Goal: Find specific page/section: Find specific page/section

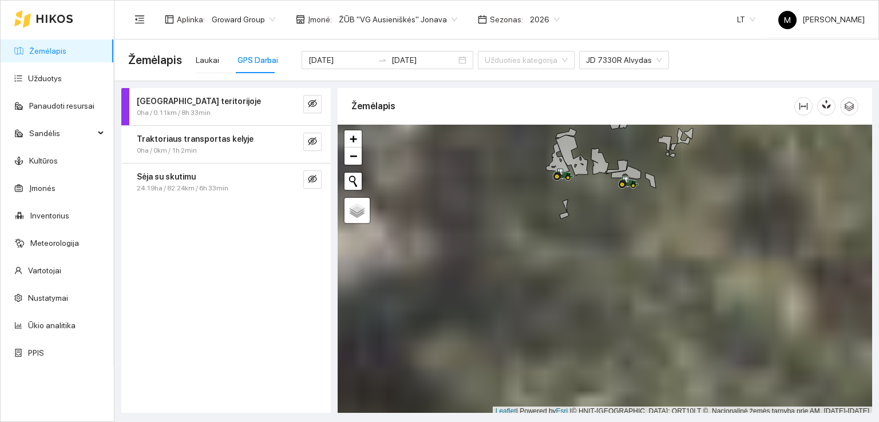
scroll to position [3, 0]
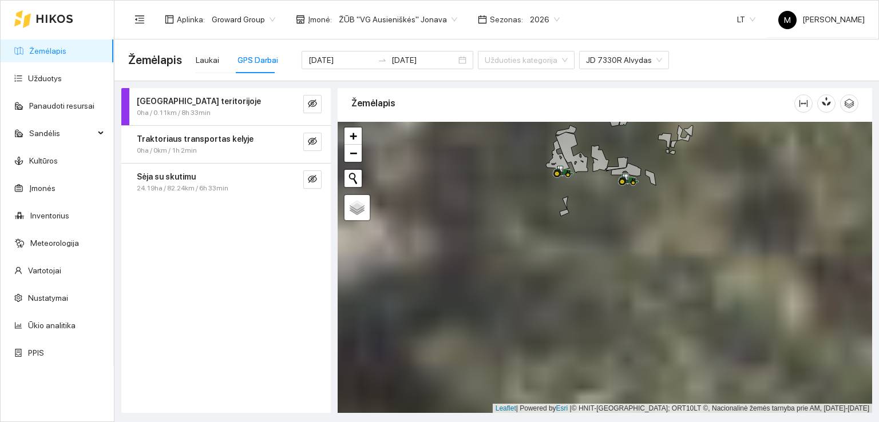
drag, startPoint x: 595, startPoint y: 260, endPoint x: 616, endPoint y: 341, distance: 82.9
click at [616, 340] on div at bounding box center [605, 268] width 535 height 292
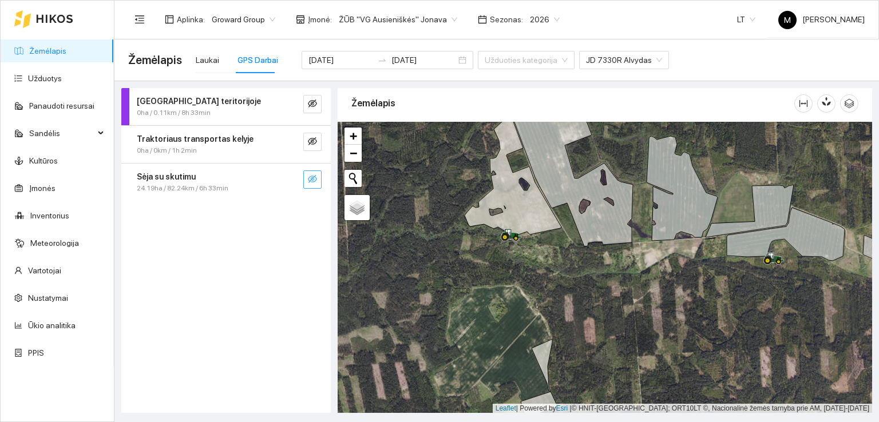
click at [316, 179] on icon "eye-invisible" at bounding box center [312, 179] width 9 height 8
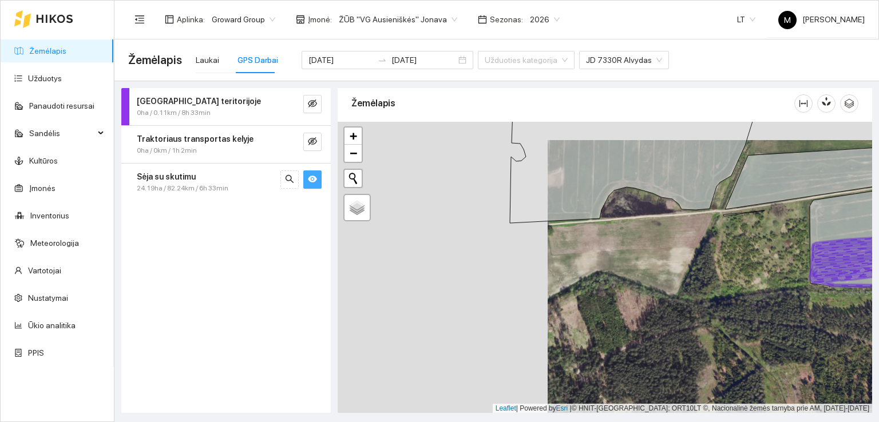
drag, startPoint x: 473, startPoint y: 256, endPoint x: 620, endPoint y: 264, distance: 146.8
click at [620, 264] on div at bounding box center [605, 268] width 535 height 292
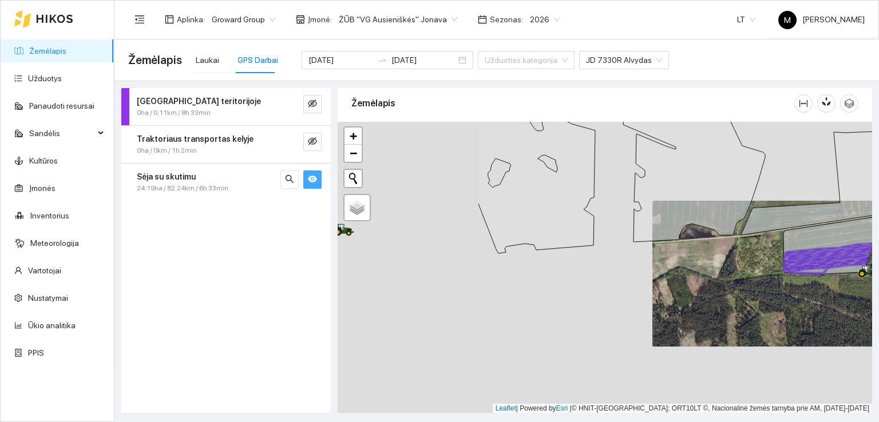
drag, startPoint x: 366, startPoint y: 247, endPoint x: 573, endPoint y: 252, distance: 206.7
click at [573, 252] on div at bounding box center [605, 268] width 535 height 292
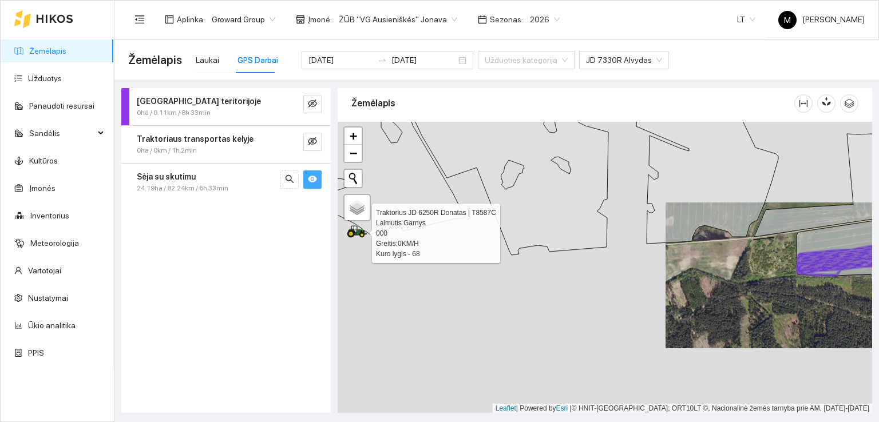
click at [349, 230] on icon at bounding box center [353, 233] width 11 height 6
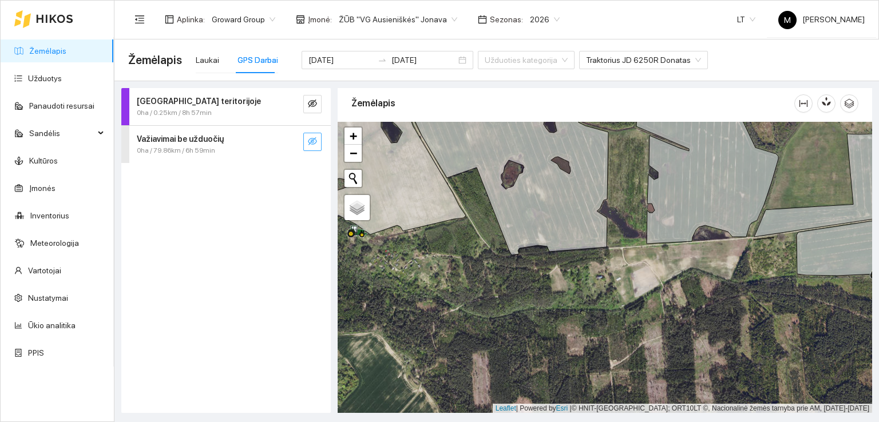
click at [310, 138] on icon "eye-invisible" at bounding box center [312, 141] width 9 height 8
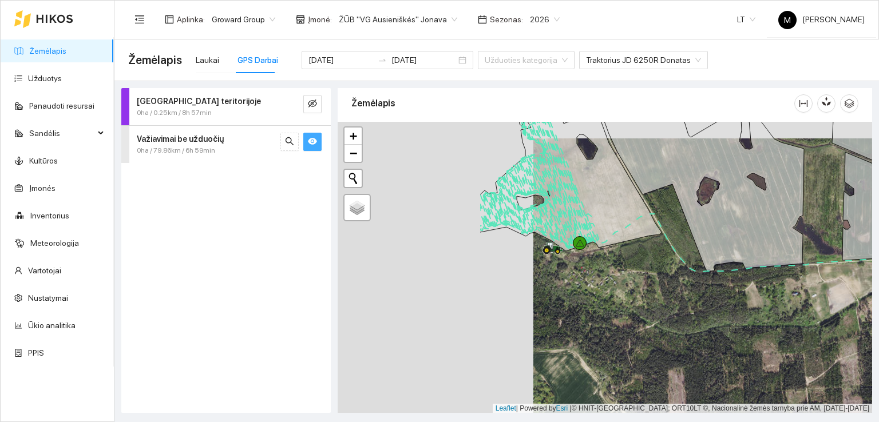
drag, startPoint x: 342, startPoint y: 264, endPoint x: 537, endPoint y: 281, distance: 196.5
click at [537, 281] on div at bounding box center [605, 268] width 535 height 292
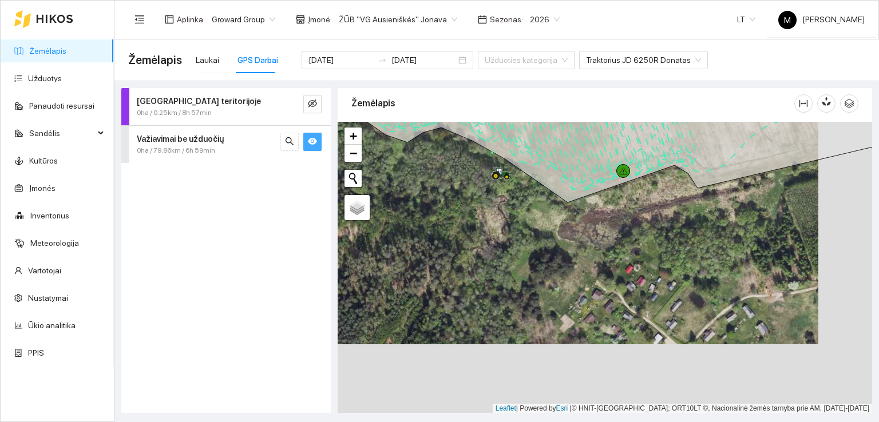
drag, startPoint x: 599, startPoint y: 313, endPoint x: 545, endPoint y: 243, distance: 87.7
click at [545, 243] on div at bounding box center [605, 268] width 535 height 292
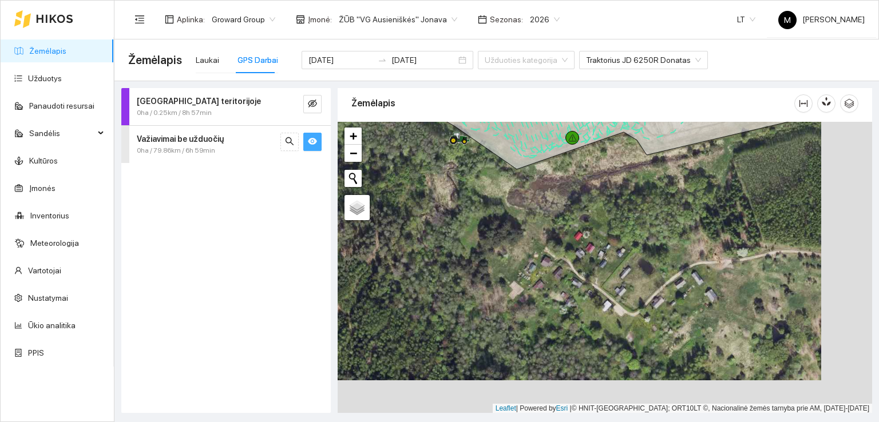
drag, startPoint x: 666, startPoint y: 339, endPoint x: 610, endPoint y: 299, distance: 68.9
click at [610, 299] on div at bounding box center [605, 268] width 535 height 292
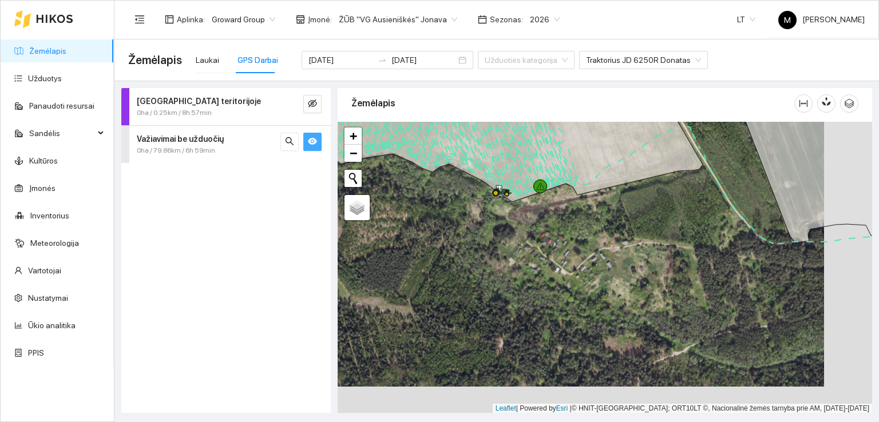
drag, startPoint x: 636, startPoint y: 335, endPoint x: 588, endPoint y: 309, distance: 55.1
click at [588, 309] on div at bounding box center [605, 268] width 535 height 292
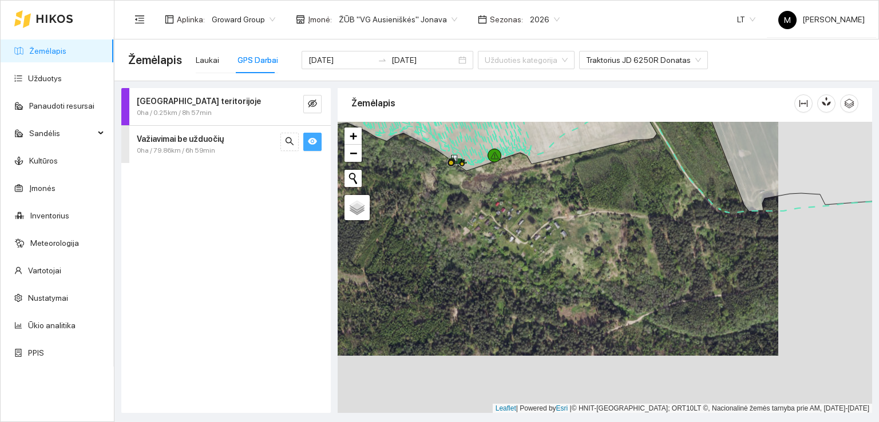
drag, startPoint x: 655, startPoint y: 335, endPoint x: 602, endPoint y: 280, distance: 76.5
click at [602, 280] on div at bounding box center [605, 268] width 535 height 292
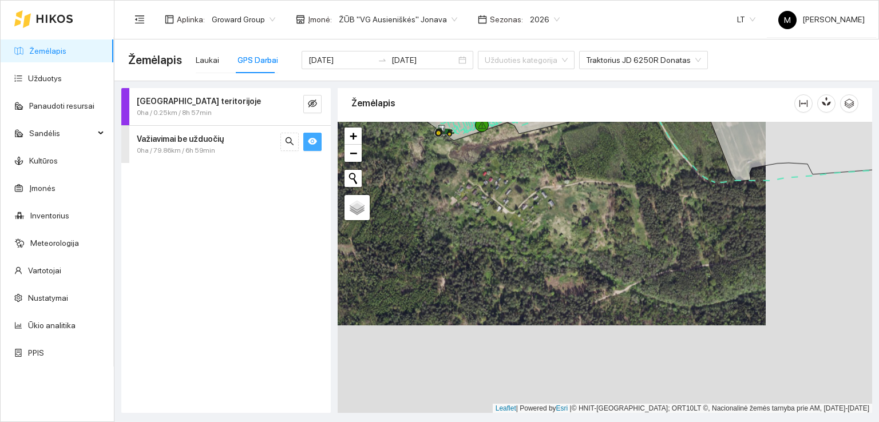
drag, startPoint x: 608, startPoint y: 316, endPoint x: 587, endPoint y: 266, distance: 54.1
click at [587, 266] on div at bounding box center [605, 268] width 535 height 292
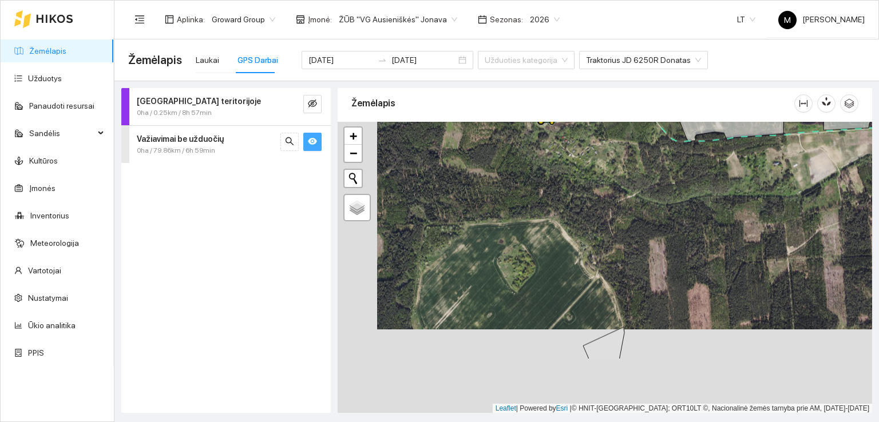
drag, startPoint x: 566, startPoint y: 361, endPoint x: 608, endPoint y: 273, distance: 98.0
click at [610, 268] on div at bounding box center [605, 268] width 535 height 292
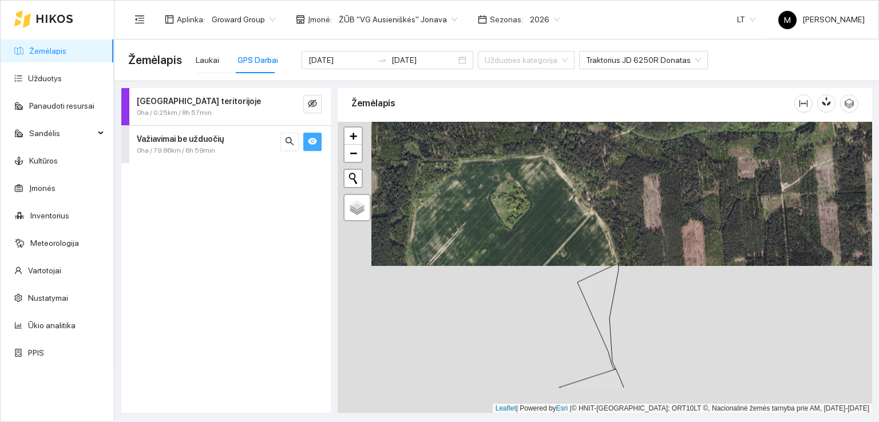
drag, startPoint x: 598, startPoint y: 312, endPoint x: 584, endPoint y: 252, distance: 61.0
click at [584, 253] on div at bounding box center [605, 268] width 535 height 292
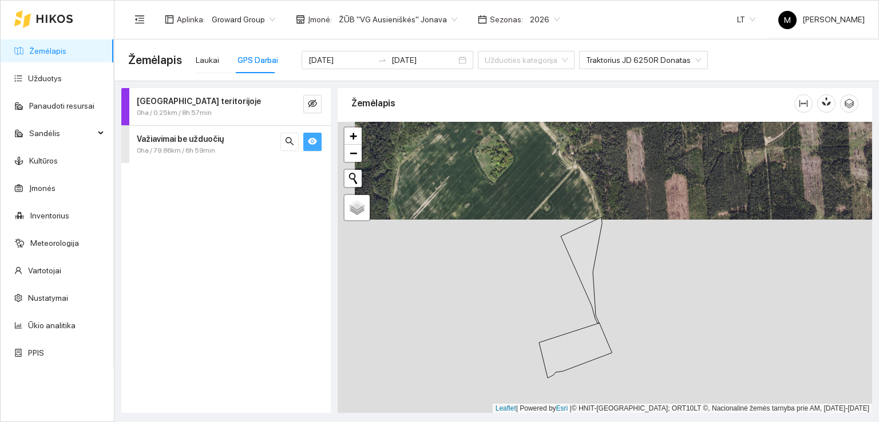
drag, startPoint x: 581, startPoint y: 332, endPoint x: 567, endPoint y: 290, distance: 44.7
click at [567, 290] on div at bounding box center [605, 268] width 535 height 292
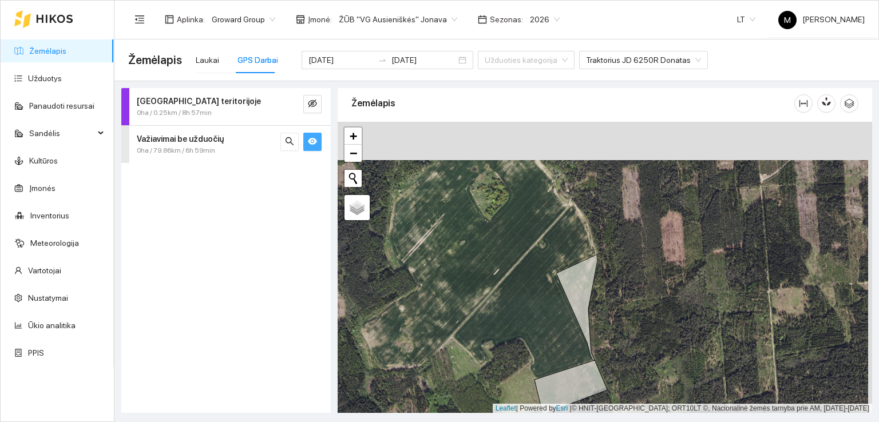
drag, startPoint x: 635, startPoint y: 244, endPoint x: 610, endPoint y: 326, distance: 85.6
click at [611, 325] on div at bounding box center [605, 268] width 535 height 292
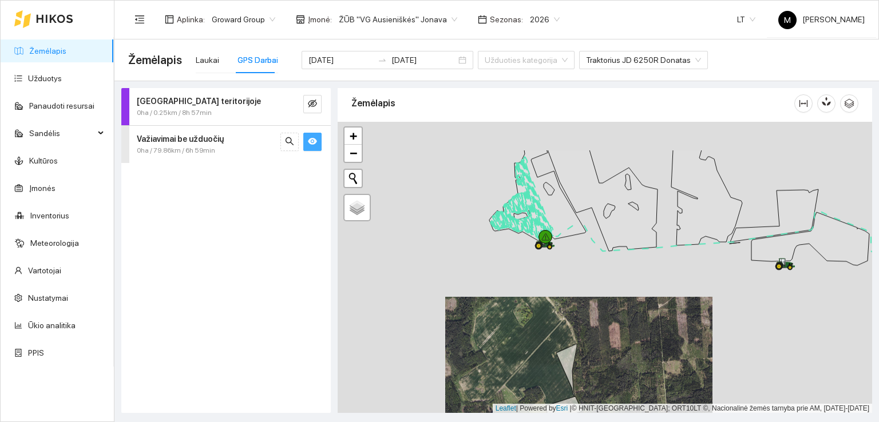
drag, startPoint x: 634, startPoint y: 274, endPoint x: 604, endPoint y: 333, distance: 65.3
click at [605, 333] on div at bounding box center [605, 268] width 535 height 292
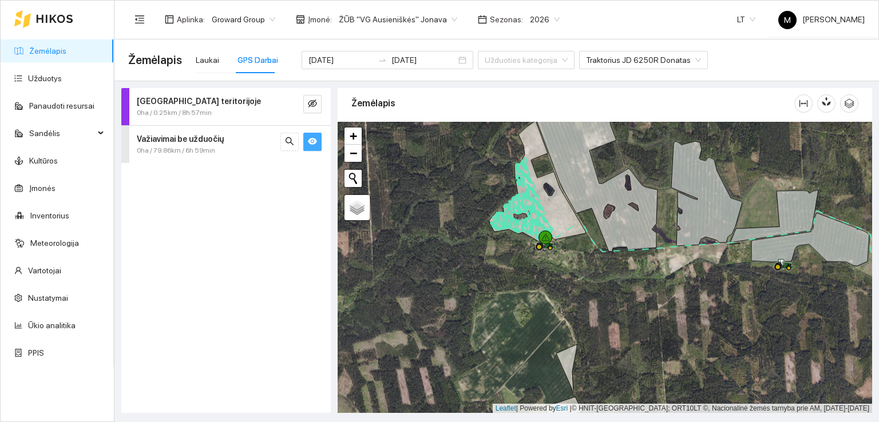
drag, startPoint x: 535, startPoint y: 279, endPoint x: 549, endPoint y: 342, distance: 64.7
click at [549, 342] on div at bounding box center [605, 268] width 535 height 292
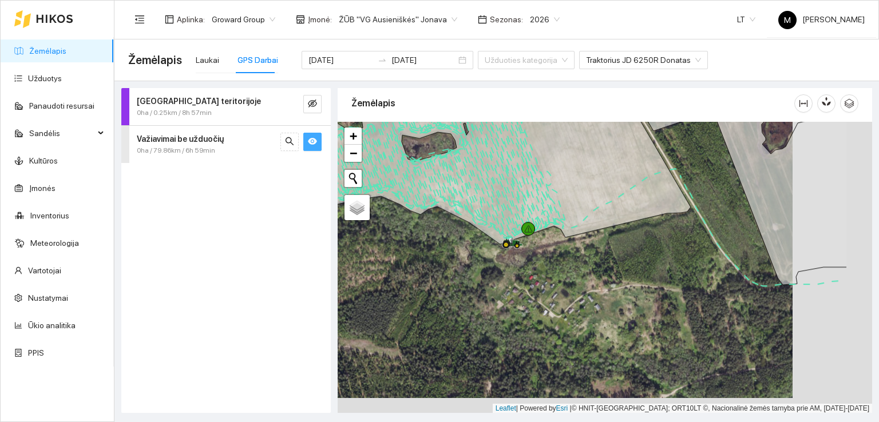
drag, startPoint x: 584, startPoint y: 328, endPoint x: 492, endPoint y: 312, distance: 93.0
click at [493, 312] on div at bounding box center [605, 268] width 535 height 292
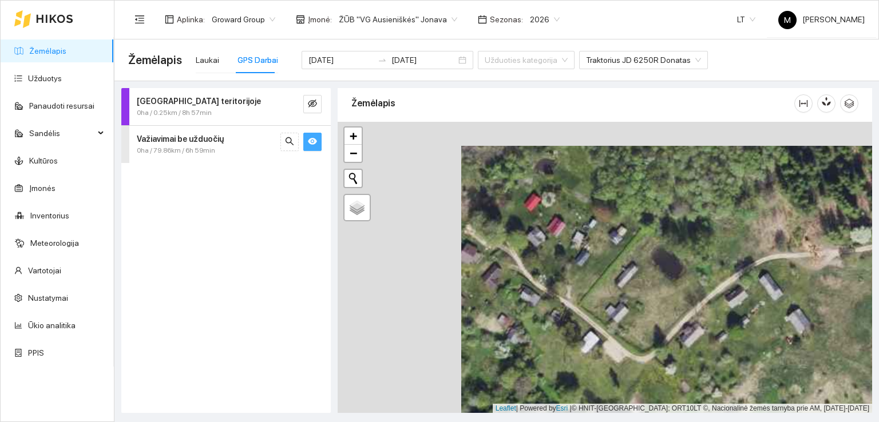
drag, startPoint x: 529, startPoint y: 317, endPoint x: 657, endPoint y: 341, distance: 130.4
click at [657, 341] on div at bounding box center [605, 268] width 535 height 292
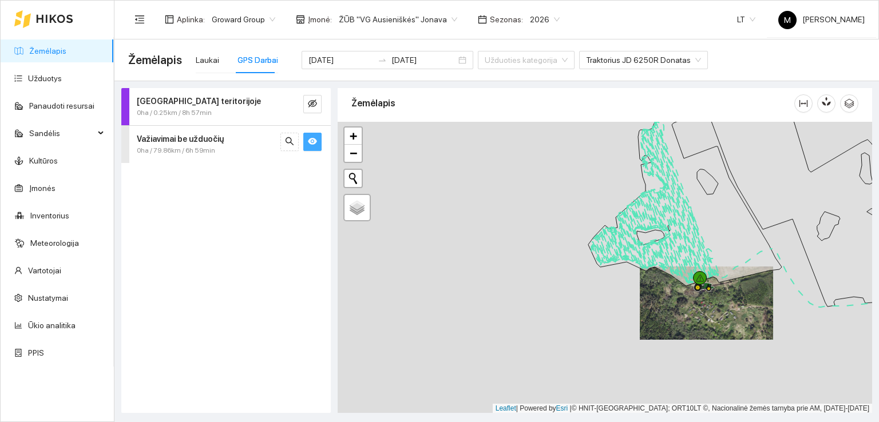
drag, startPoint x: 746, startPoint y: 292, endPoint x: 537, endPoint y: 306, distance: 208.8
click at [537, 306] on div at bounding box center [605, 268] width 535 height 292
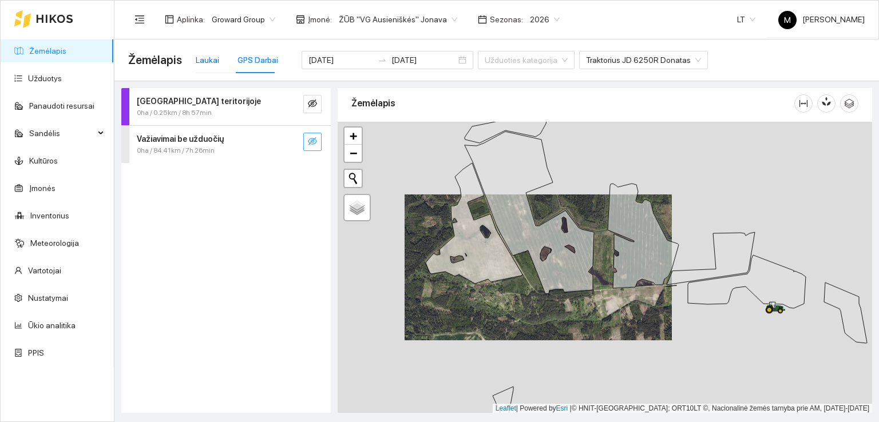
click at [212, 54] on div "Laukai" at bounding box center [207, 60] width 23 height 13
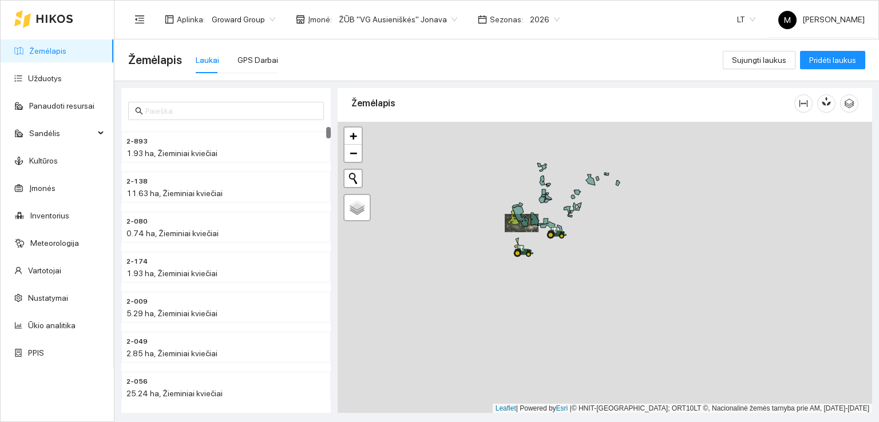
drag, startPoint x: 508, startPoint y: 160, endPoint x: 529, endPoint y: 299, distance: 140.7
click at [529, 299] on div at bounding box center [605, 268] width 535 height 292
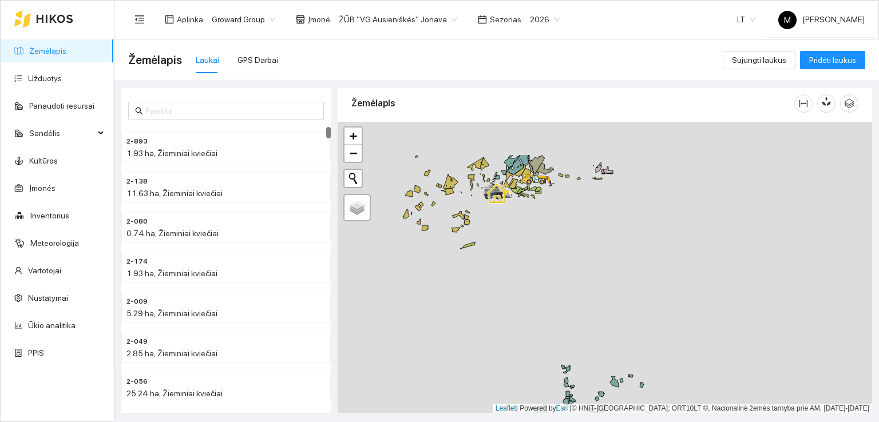
drag, startPoint x: 516, startPoint y: 222, endPoint x: 515, endPoint y: 277, distance: 55.5
click at [532, 326] on div at bounding box center [605, 268] width 535 height 292
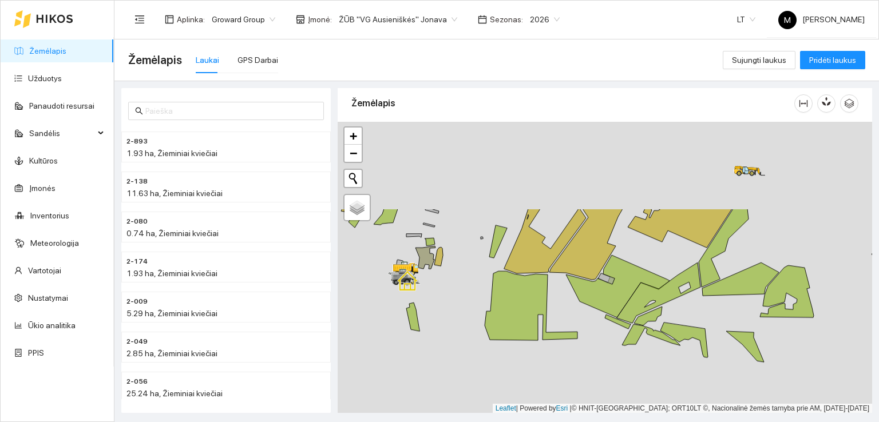
drag, startPoint x: 543, startPoint y: 225, endPoint x: 506, endPoint y: 335, distance: 116.4
click at [503, 342] on div at bounding box center [605, 268] width 535 height 292
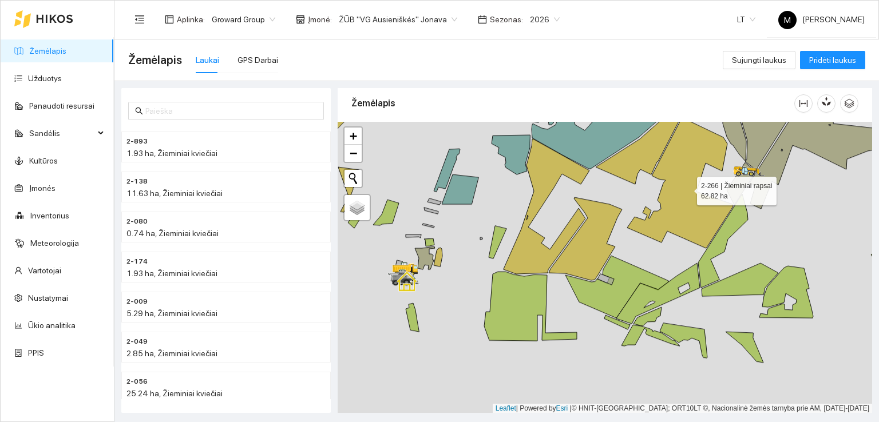
click at [686, 205] on icon at bounding box center [680, 182] width 106 height 131
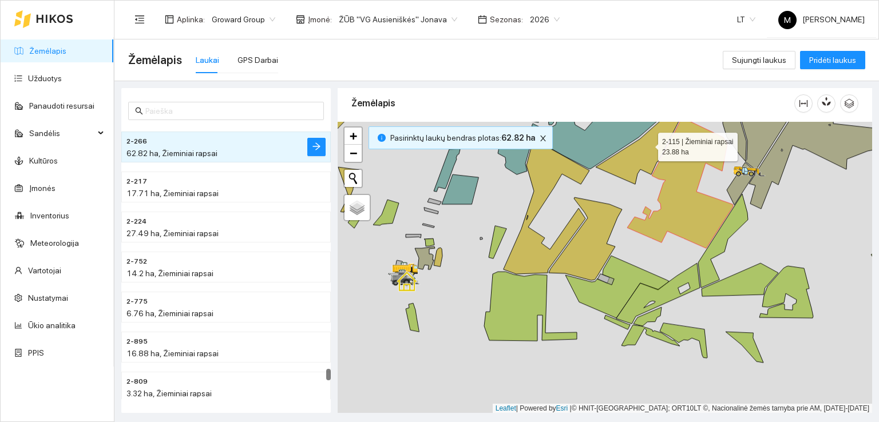
click at [627, 155] on icon at bounding box center [644, 138] width 96 height 92
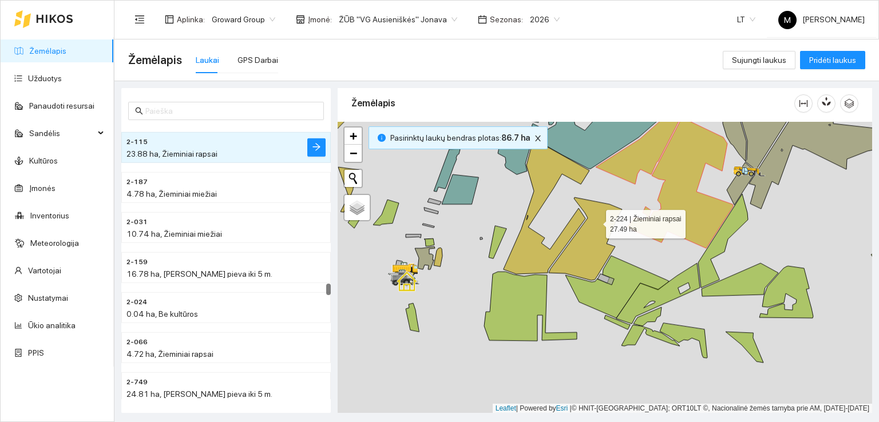
click at [596, 223] on icon at bounding box center [585, 238] width 73 height 83
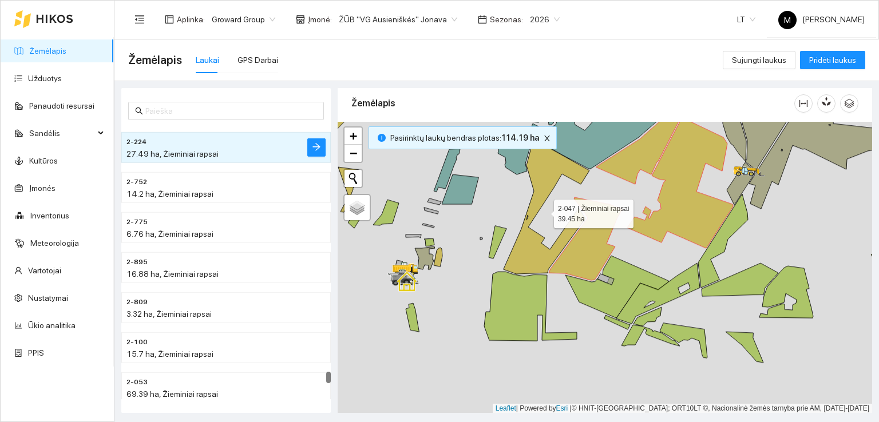
click at [517, 248] on icon at bounding box center [547, 206] width 86 height 135
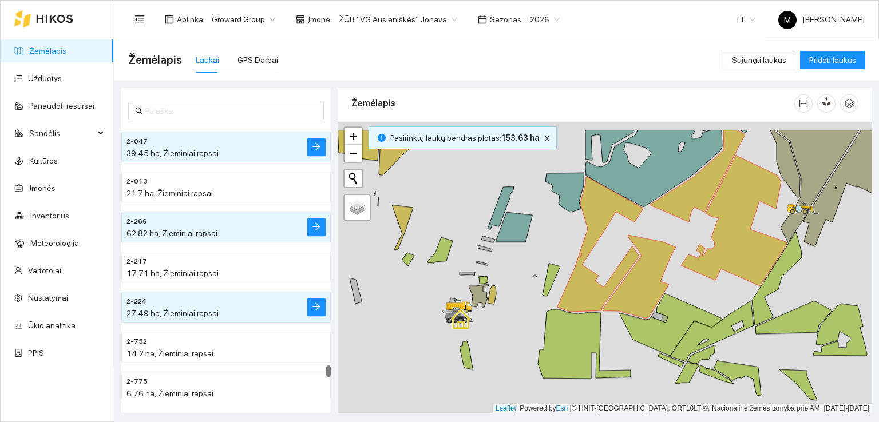
drag, startPoint x: 417, startPoint y: 236, endPoint x: 475, endPoint y: 276, distance: 69.5
click at [475, 276] on icon at bounding box center [467, 273] width 15 height 3
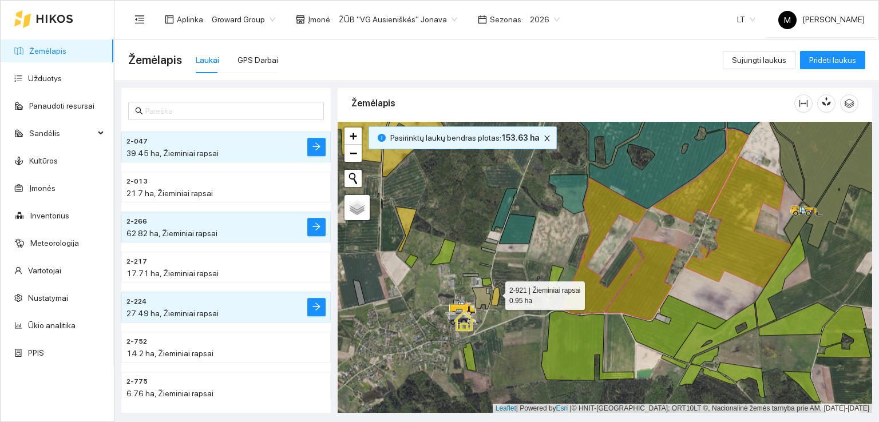
click at [495, 292] on icon at bounding box center [495, 296] width 9 height 19
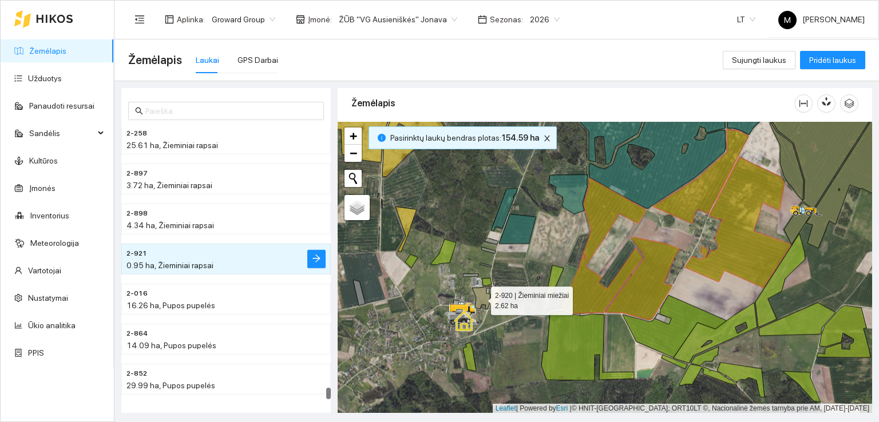
click at [481, 298] on icon at bounding box center [482, 297] width 20 height 23
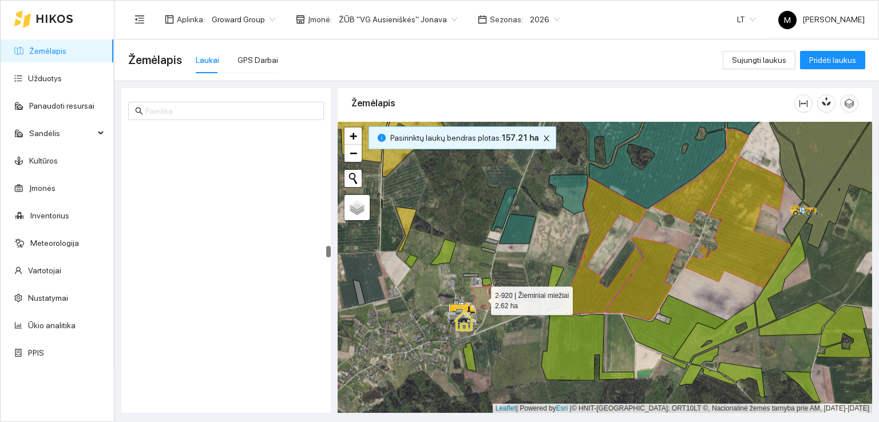
scroll to position [3037, 0]
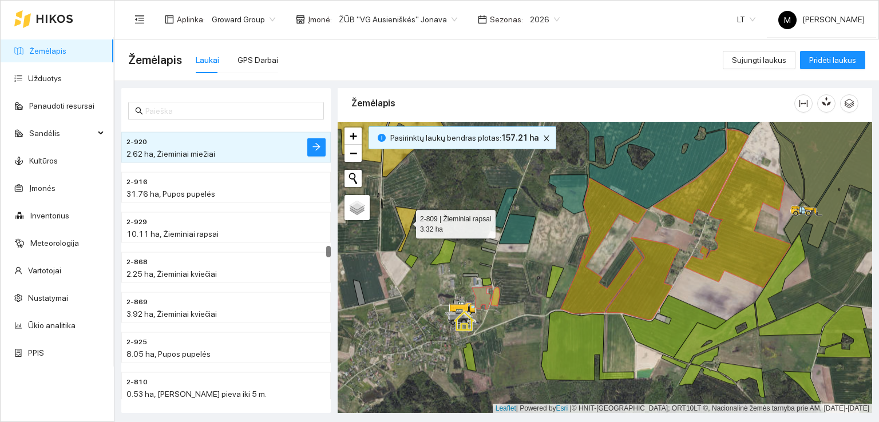
click at [407, 226] on icon at bounding box center [406, 229] width 21 height 45
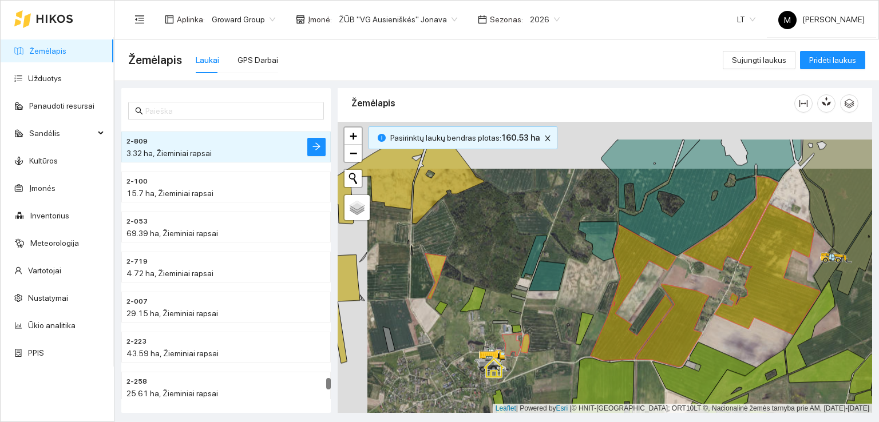
drag, startPoint x: 422, startPoint y: 219, endPoint x: 500, endPoint y: 327, distance: 133.3
click at [500, 327] on div at bounding box center [605, 268] width 535 height 292
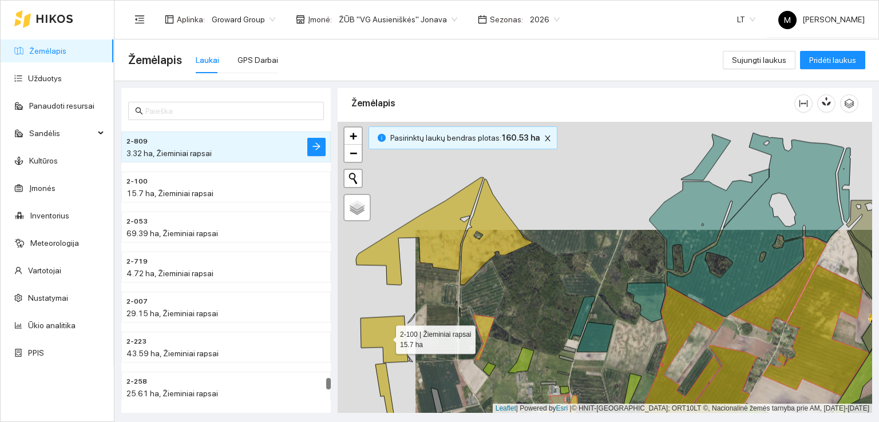
click at [382, 330] on icon at bounding box center [385, 339] width 48 height 47
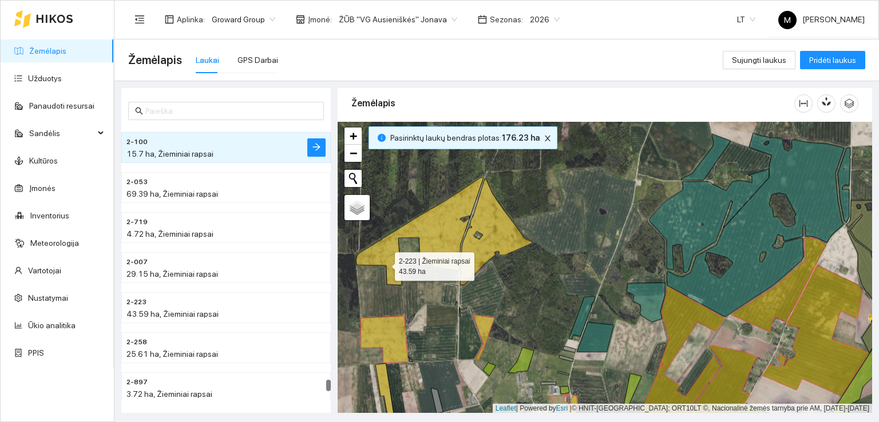
click at [385, 263] on icon at bounding box center [420, 231] width 128 height 108
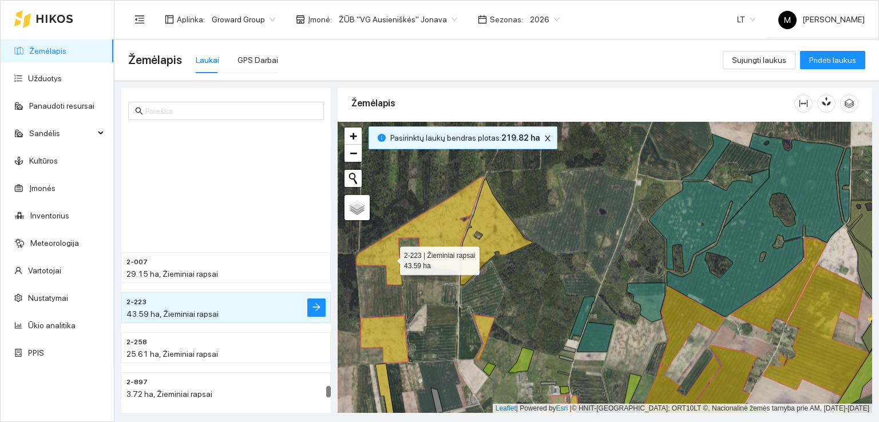
scroll to position [6596, 0]
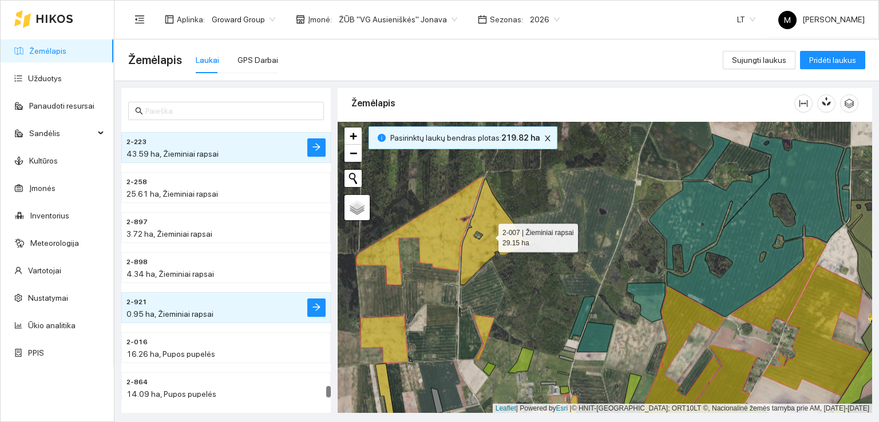
click at [479, 223] on icon at bounding box center [496, 232] width 72 height 106
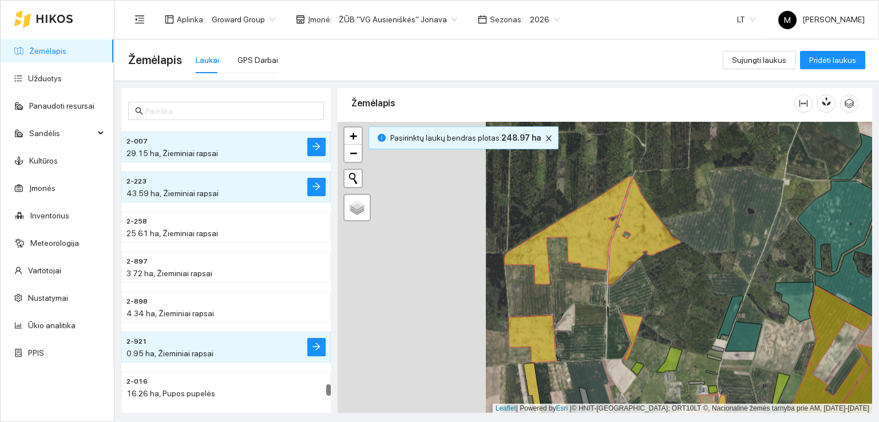
drag, startPoint x: 513, startPoint y: 270, endPoint x: 686, endPoint y: 252, distance: 173.8
click at [686, 252] on div at bounding box center [605, 268] width 535 height 292
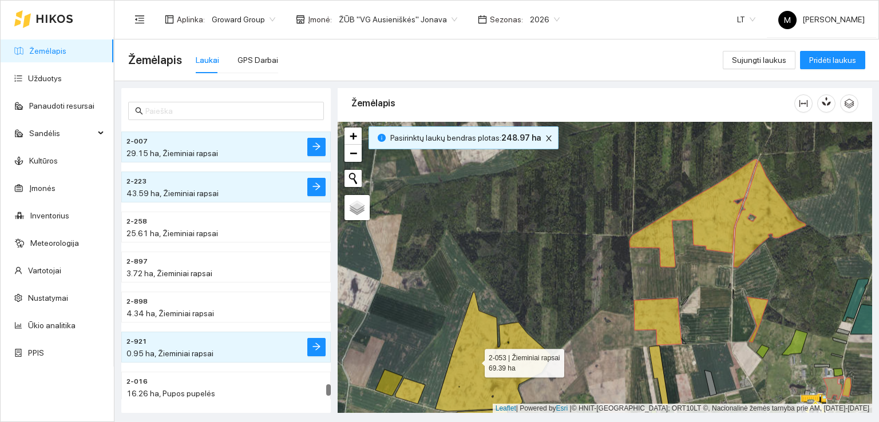
click at [475, 360] on icon at bounding box center [494, 352] width 116 height 120
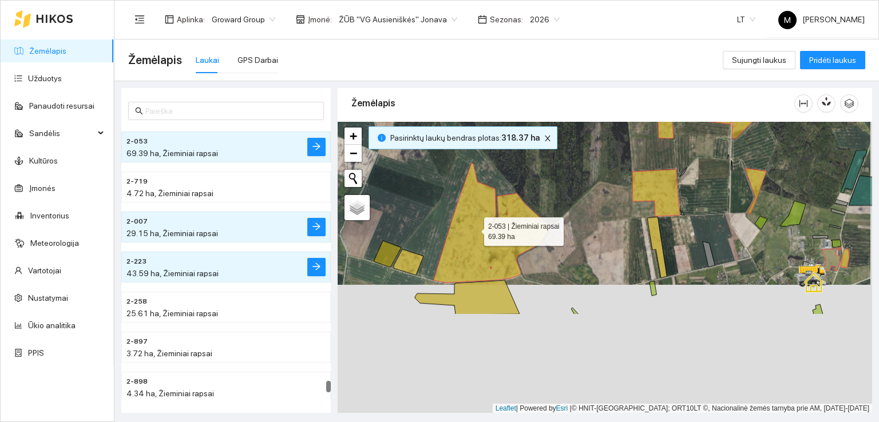
drag, startPoint x: 475, startPoint y: 360, endPoint x: 475, endPoint y: 227, distance: 132.8
click at [475, 227] on icon at bounding box center [492, 223] width 116 height 120
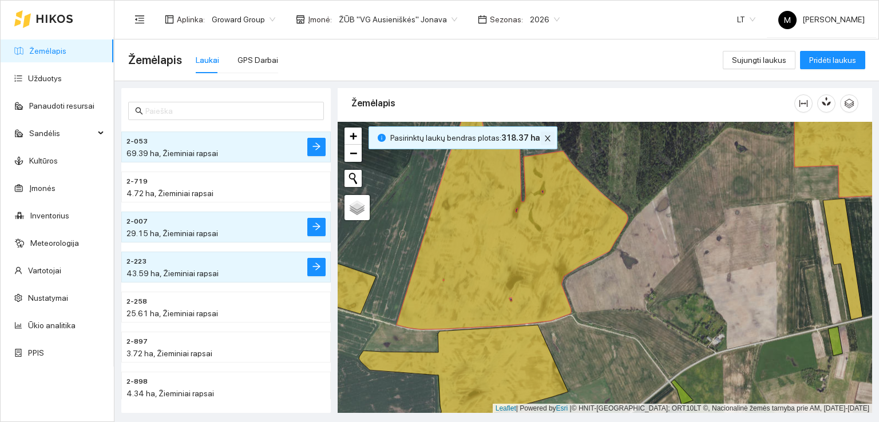
click at [545, 136] on icon "close" at bounding box center [548, 139] width 6 height 6
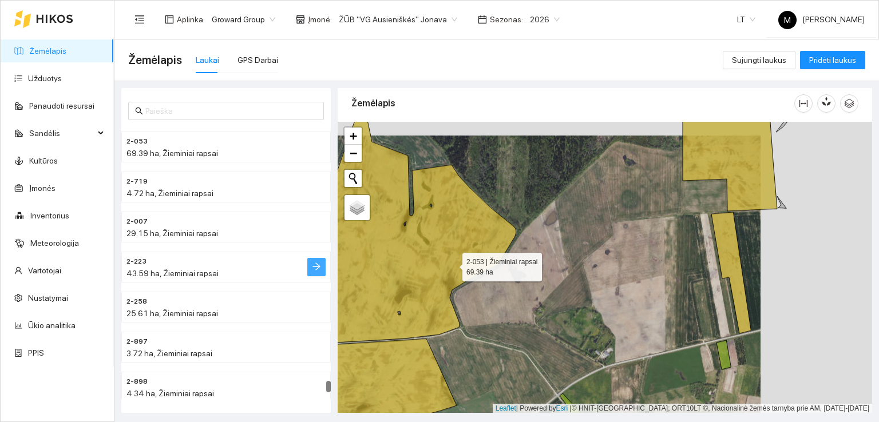
drag, startPoint x: 591, startPoint y: 250, endPoint x: 315, endPoint y: 264, distance: 275.7
click at [315, 264] on div "2-053 69.39 ha, Žieminiai rapsai 2-719 4.72 ha, Žieminiai rapsai 2-007 29.15 ha…" at bounding box center [493, 247] width 765 height 332
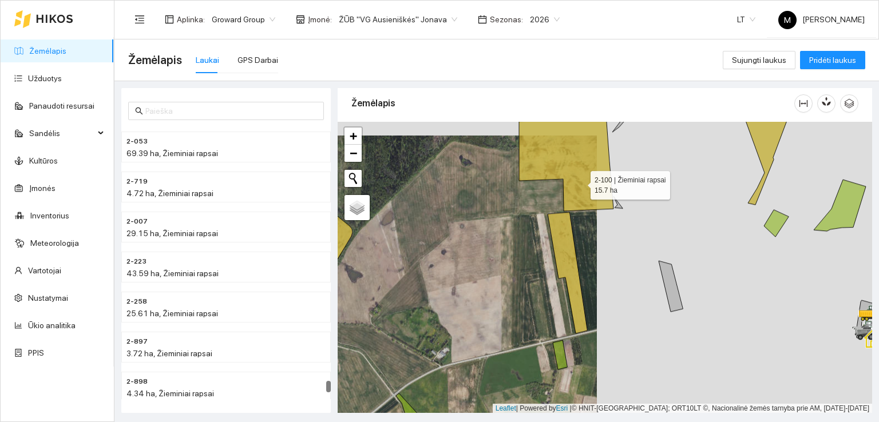
click at [580, 182] on icon at bounding box center [566, 164] width 94 height 94
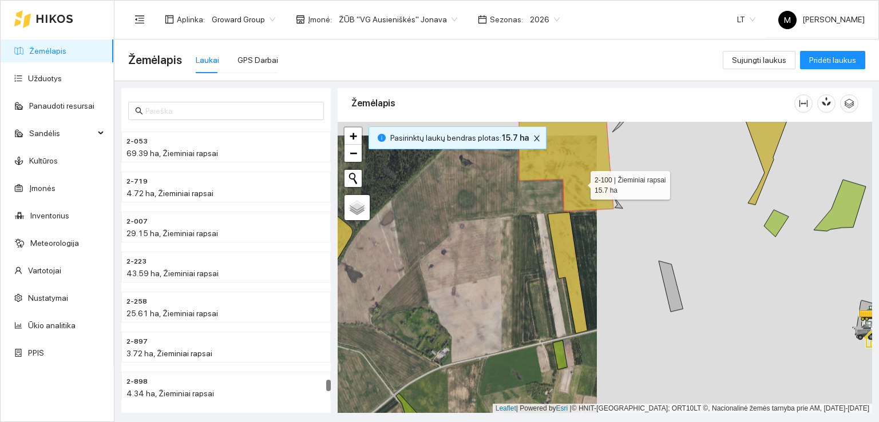
scroll to position [6436, 0]
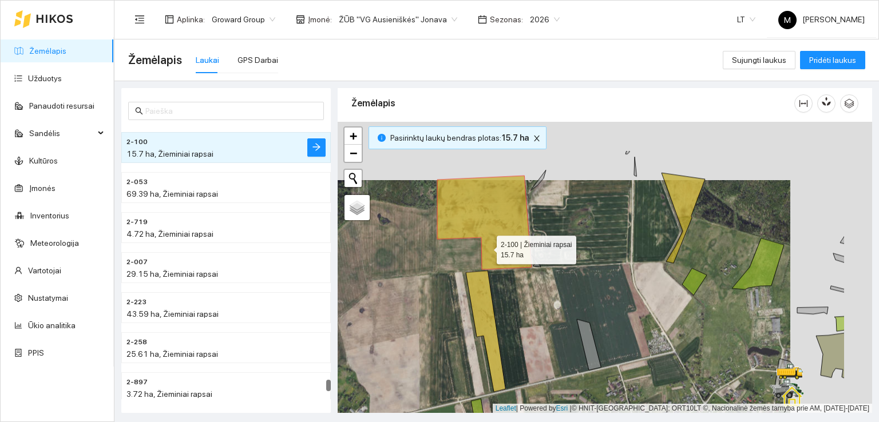
drag, startPoint x: 580, startPoint y: 181, endPoint x: 386, endPoint y: 281, distance: 218.1
click at [437, 270] on icon at bounding box center [484, 223] width 94 height 94
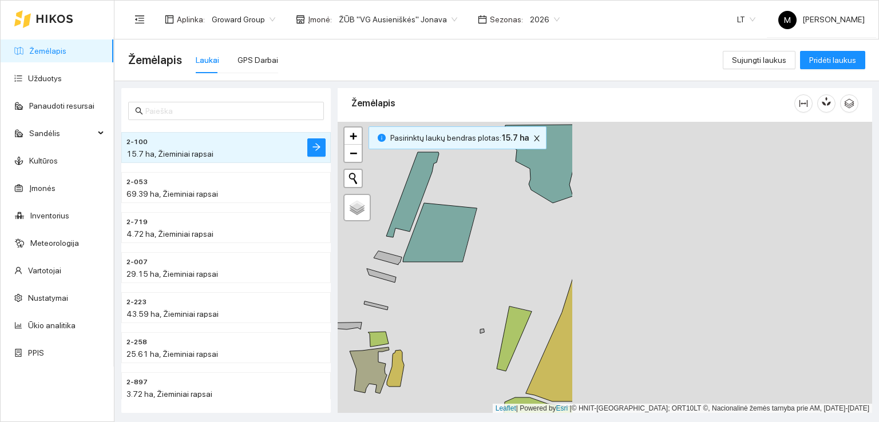
drag, startPoint x: 703, startPoint y: 274, endPoint x: 350, endPoint y: 248, distance: 354.7
click at [350, 248] on div at bounding box center [605, 268] width 535 height 292
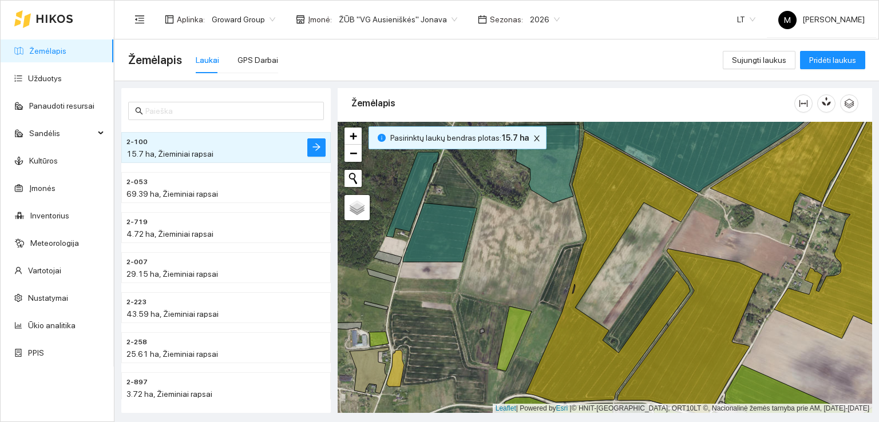
click at [856, 264] on icon at bounding box center [850, 220] width 152 height 256
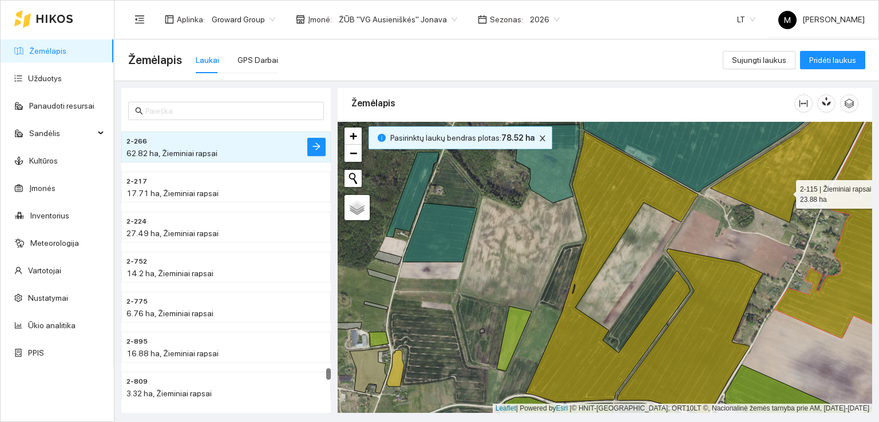
click at [786, 191] on icon at bounding box center [794, 157] width 168 height 131
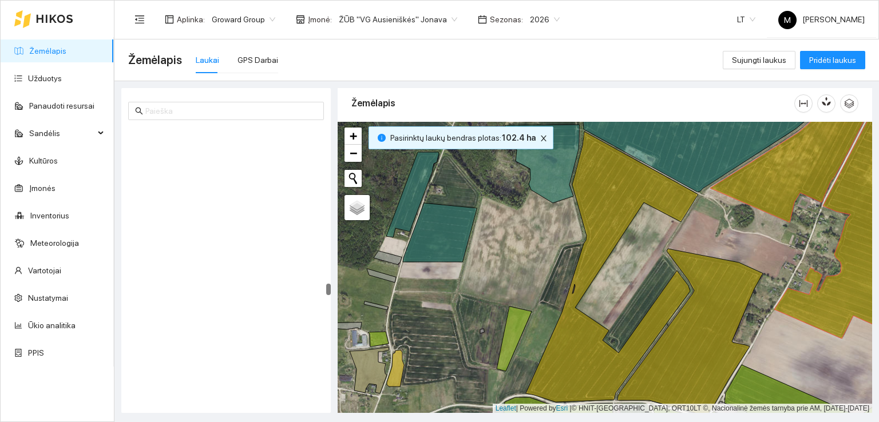
scroll to position [3998, 0]
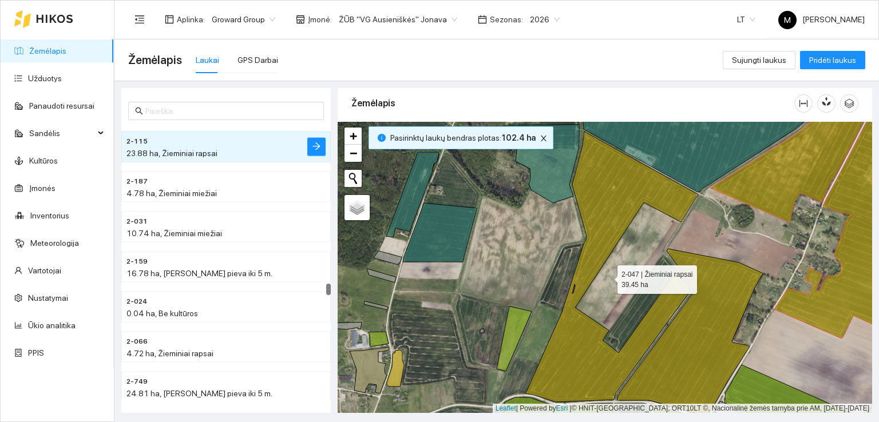
click at [616, 208] on icon at bounding box center [612, 267] width 172 height 271
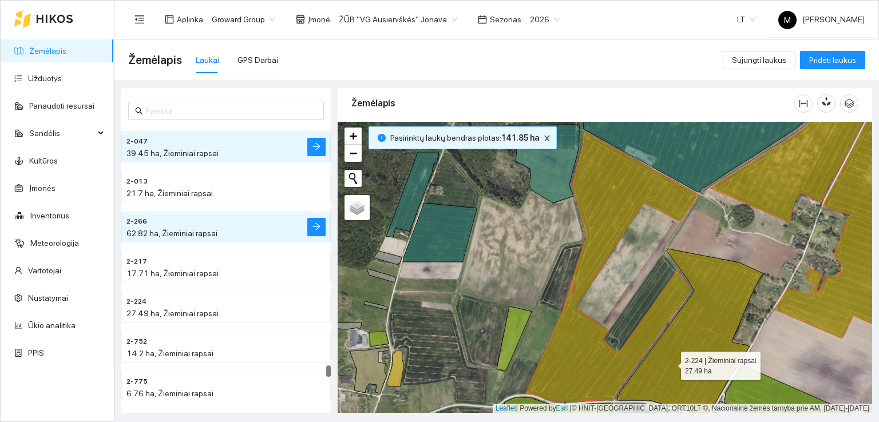
click at [671, 363] on icon at bounding box center [690, 332] width 145 height 166
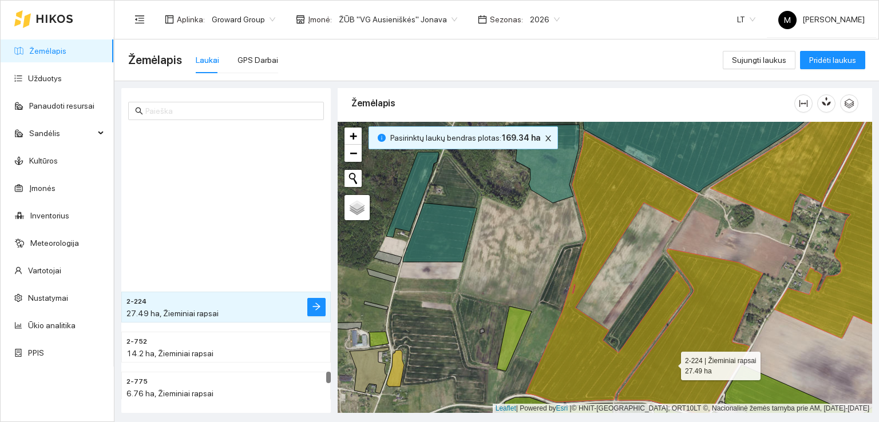
scroll to position [6236, 0]
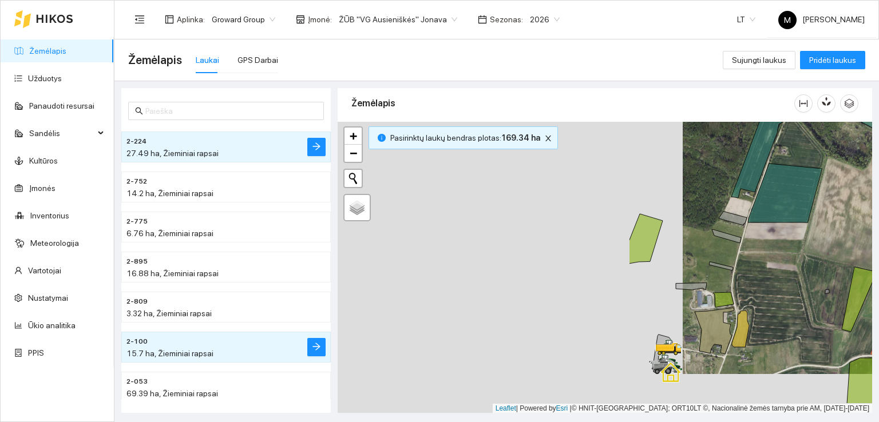
drag, startPoint x: 445, startPoint y: 262, endPoint x: 790, endPoint y: 223, distance: 347.4
click at [790, 223] on div at bounding box center [605, 268] width 535 height 292
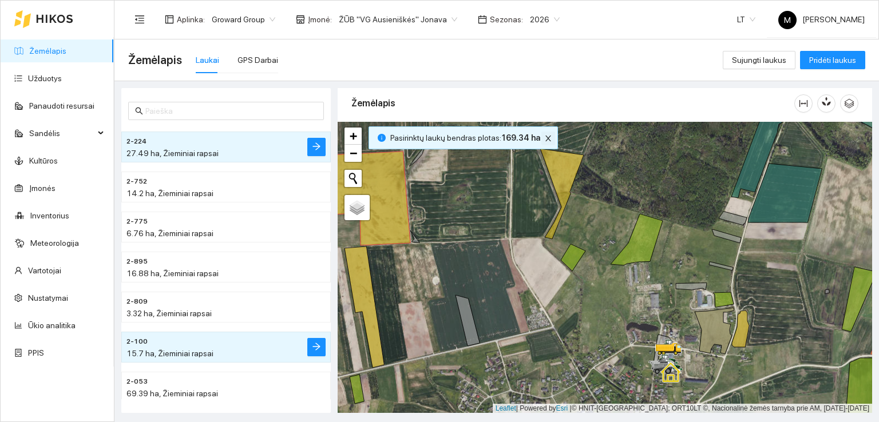
click at [543, 132] on button "button" at bounding box center [548, 139] width 14 height 14
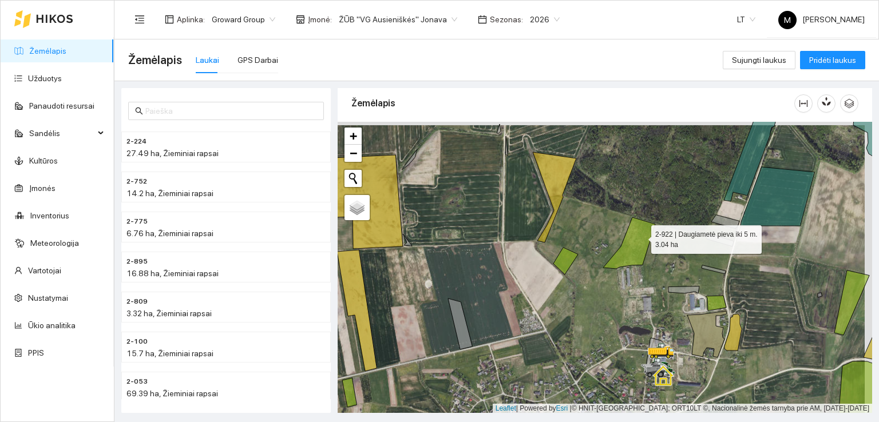
drag, startPoint x: 655, startPoint y: 233, endPoint x: 437, endPoint y: 180, distance: 224.5
click at [603, 218] on icon at bounding box center [629, 244] width 52 height 52
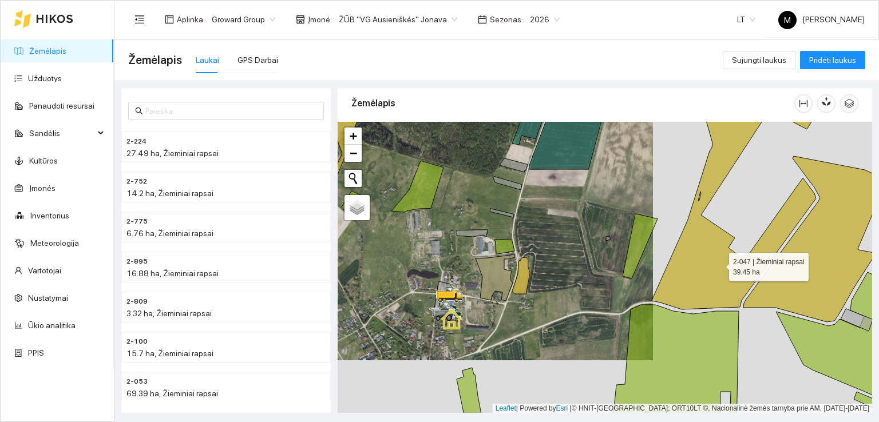
click at [714, 264] on icon at bounding box center [738, 201] width 172 height 218
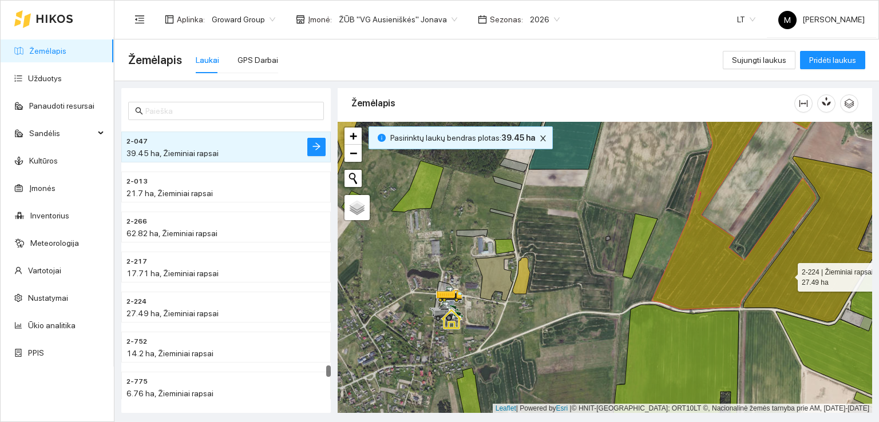
click at [788, 274] on icon at bounding box center [816, 239] width 145 height 166
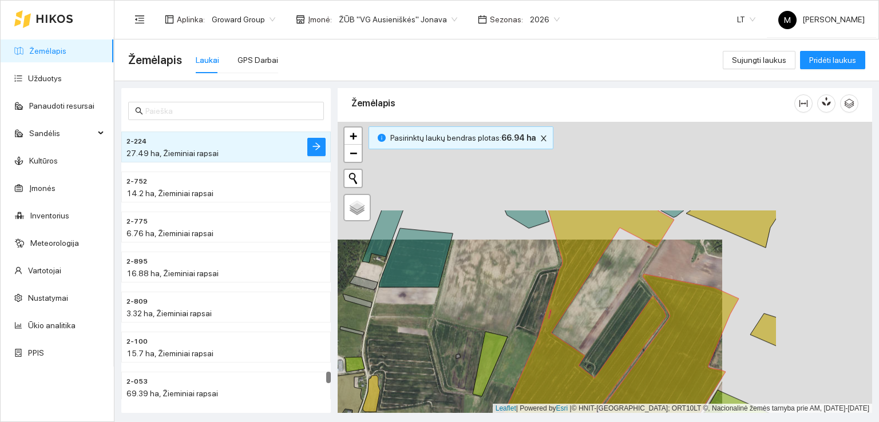
drag, startPoint x: 770, startPoint y: 236, endPoint x: 623, endPoint y: 331, distance: 174.8
click at [619, 342] on icon at bounding box center [588, 319] width 172 height 218
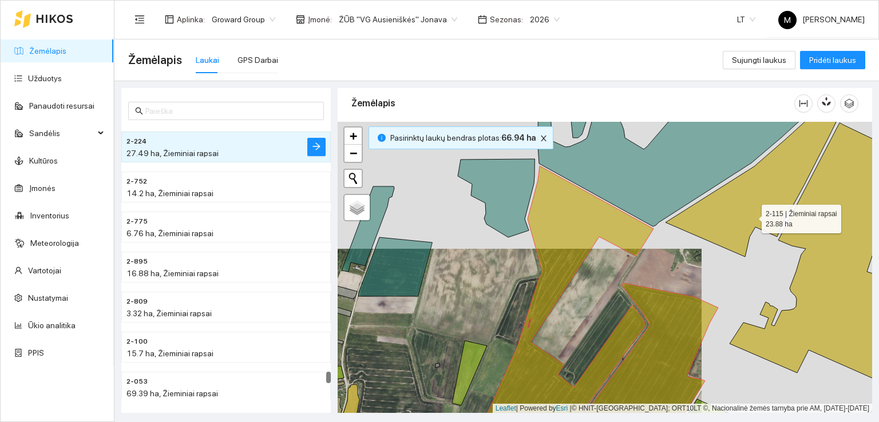
click at [751, 213] on icon at bounding box center [759, 174] width 186 height 165
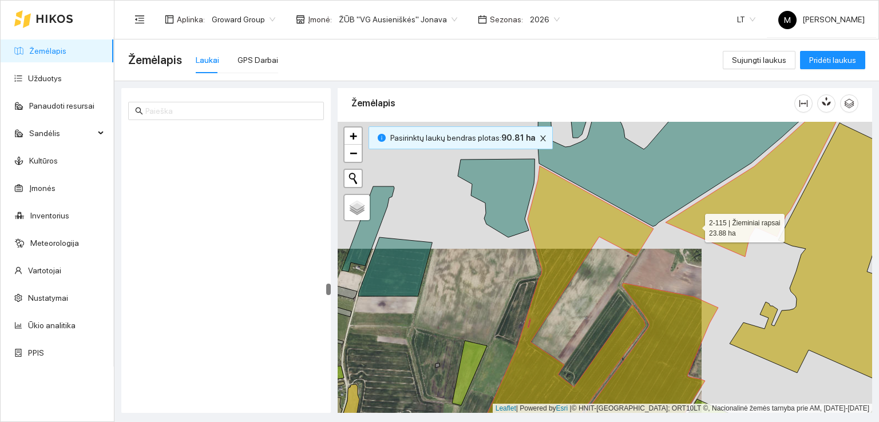
scroll to position [3998, 0]
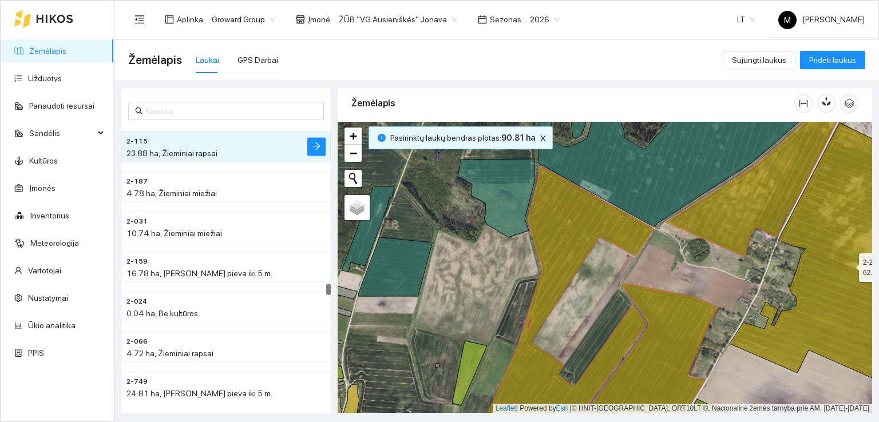
click at [820, 255] on icon at bounding box center [828, 254] width 197 height 262
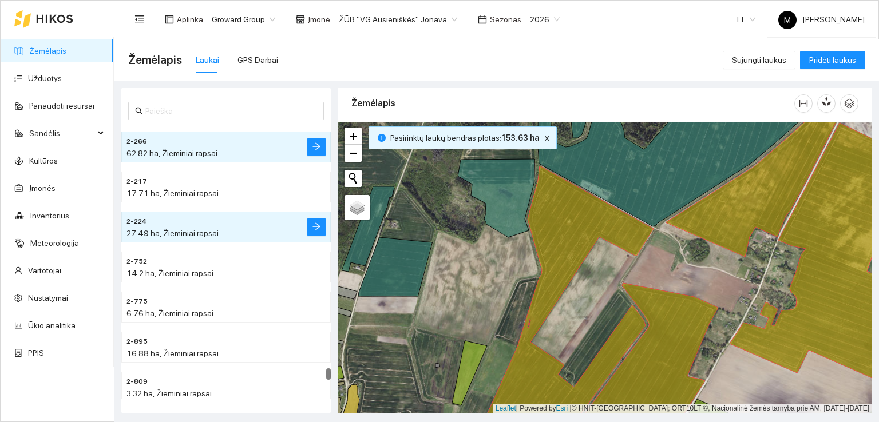
drag, startPoint x: 438, startPoint y: 285, endPoint x: 505, endPoint y: 222, distance: 91.9
click at [505, 222] on div at bounding box center [605, 268] width 535 height 292
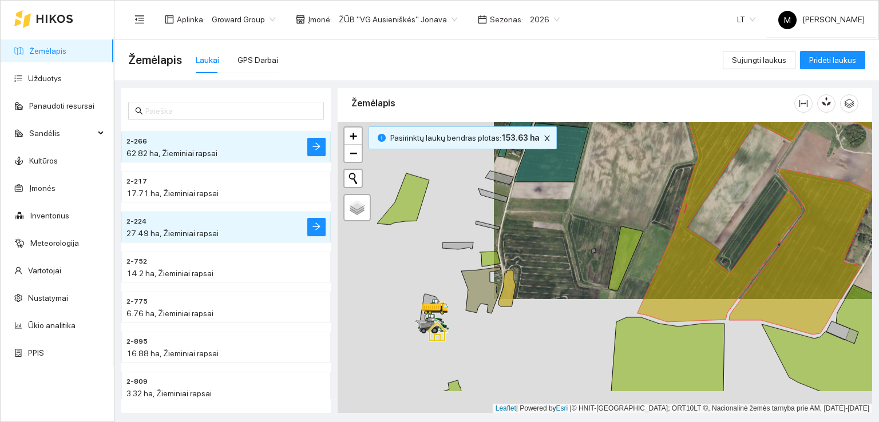
drag, startPoint x: 536, startPoint y: 223, endPoint x: 559, endPoint y: 212, distance: 25.6
click at [559, 212] on div at bounding box center [605, 268] width 535 height 292
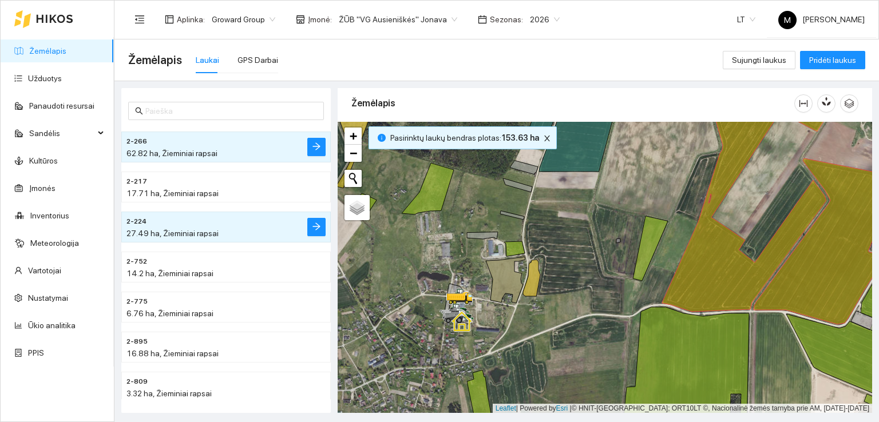
drag, startPoint x: 484, startPoint y: 279, endPoint x: 529, endPoint y: 222, distance: 72.9
click at [529, 222] on div at bounding box center [605, 268] width 535 height 292
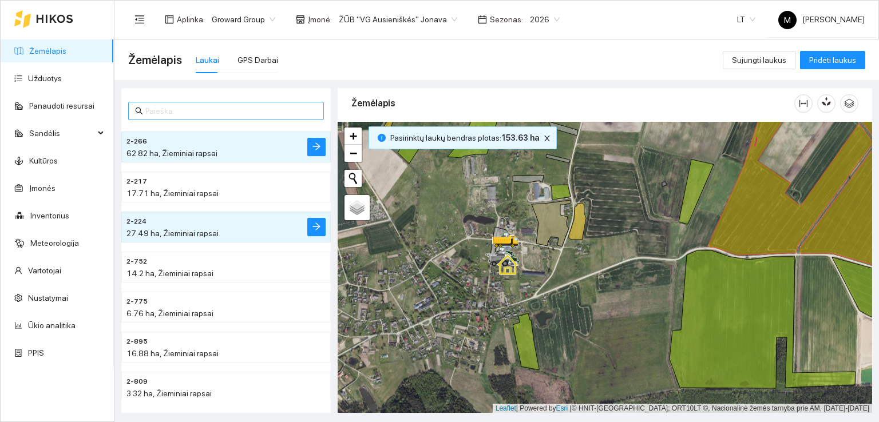
click at [171, 108] on input "text" at bounding box center [231, 111] width 172 height 13
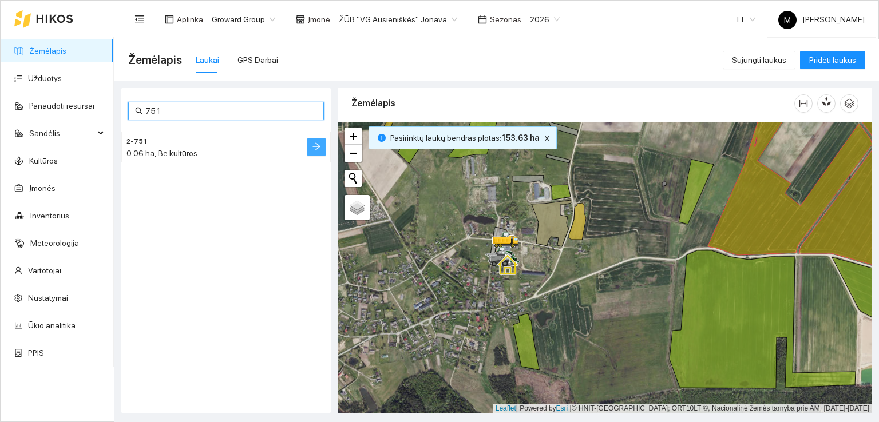
type input "751"
click at [313, 146] on icon "arrow-right" at bounding box center [316, 146] width 7 height 7
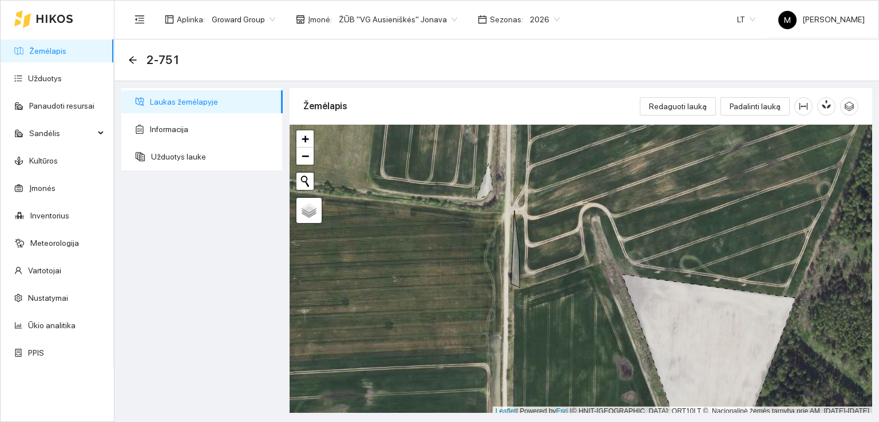
click at [687, 315] on icon at bounding box center [708, 361] width 173 height 172
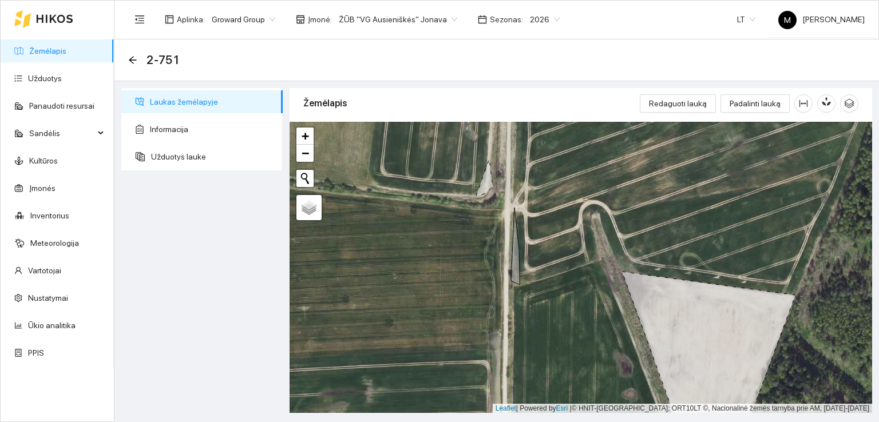
click at [157, 61] on span "2-751" at bounding box center [163, 60] width 33 height 18
click at [134, 57] on icon "arrow-left" at bounding box center [132, 60] width 9 height 9
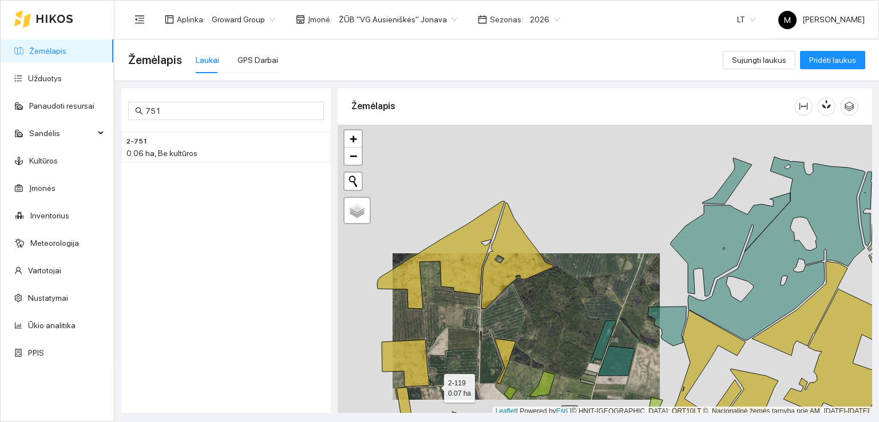
scroll to position [3, 0]
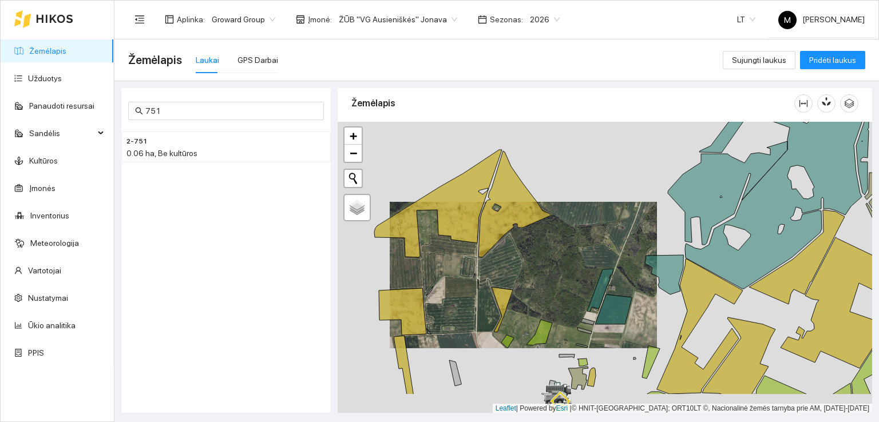
drag, startPoint x: 430, startPoint y: 351, endPoint x: 430, endPoint y: 297, distance: 53.8
click at [430, 297] on div at bounding box center [605, 268] width 535 height 292
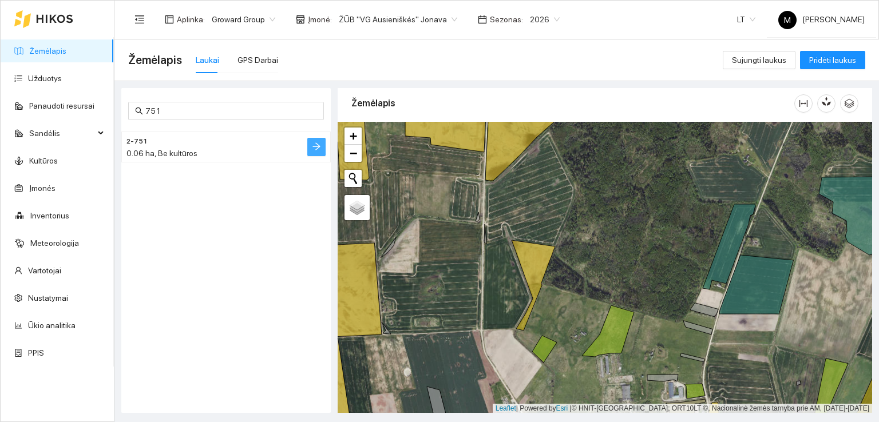
click at [314, 147] on icon "arrow-right" at bounding box center [316, 146] width 9 height 9
